Goal: Transaction & Acquisition: Purchase product/service

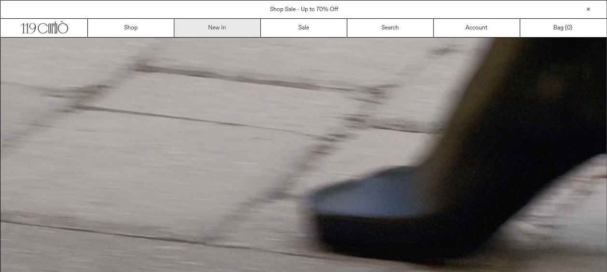
click at [239, 28] on link "New In" at bounding box center [217, 28] width 86 height 18
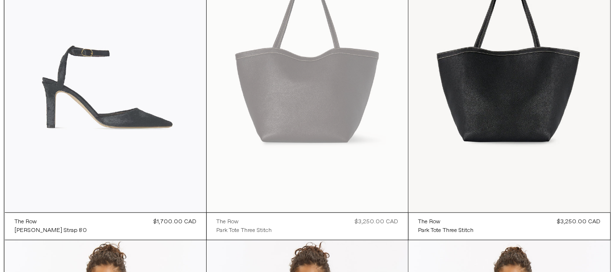
scroll to position [163, 0]
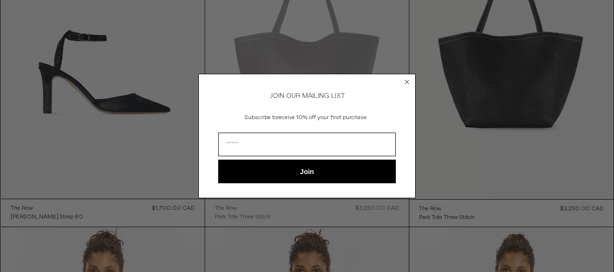
click at [405, 77] on circle "Close dialog" at bounding box center [407, 81] width 9 height 9
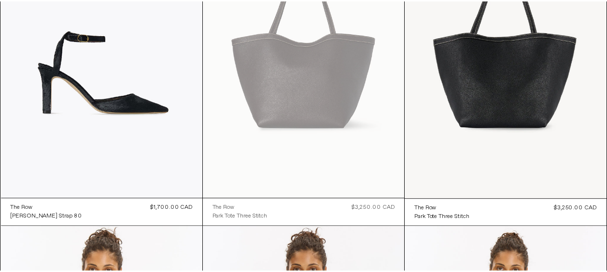
scroll to position [0, 0]
